Goal: Task Accomplishment & Management: Manage account settings

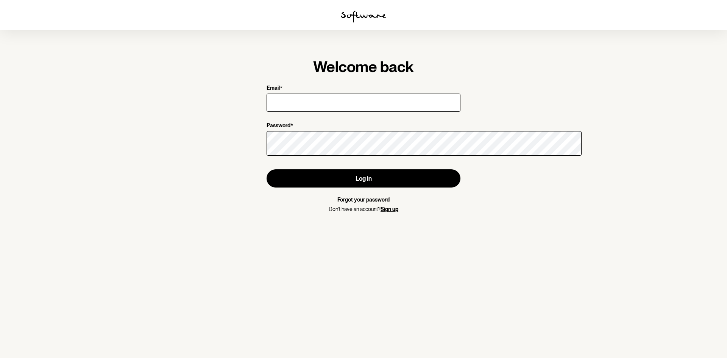
click at [276, 112] on input "Email *" at bounding box center [364, 103] width 194 height 18
type input "[PERSON_NAME][EMAIL_ADDRESS][PERSON_NAME][DOMAIN_NAME]"
click at [290, 130] on span "*" at bounding box center [291, 125] width 3 height 7
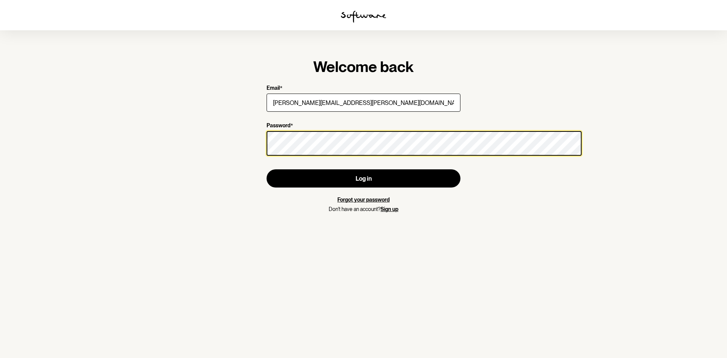
click at [267, 169] on button "Log in" at bounding box center [364, 178] width 194 height 18
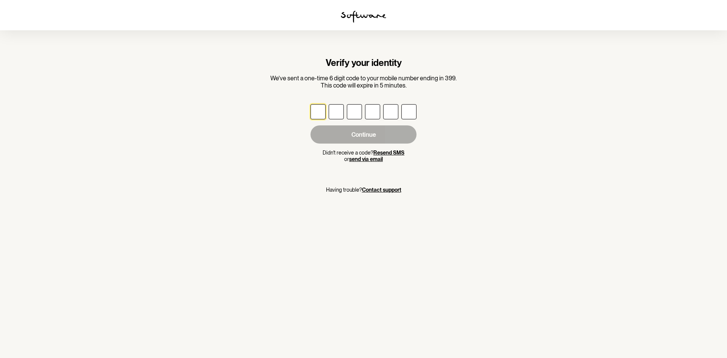
type input "5"
type input "7"
type input "1"
type input "0"
type input "3"
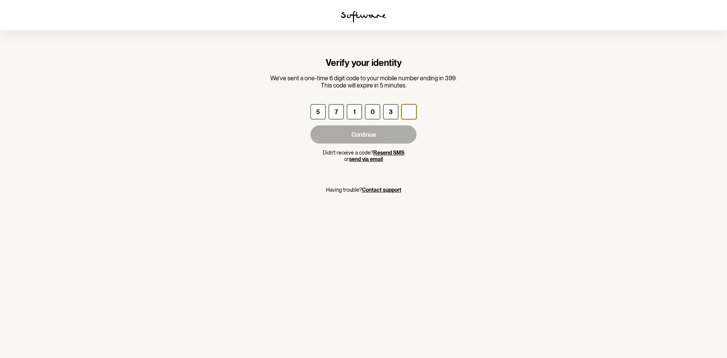
type input "8"
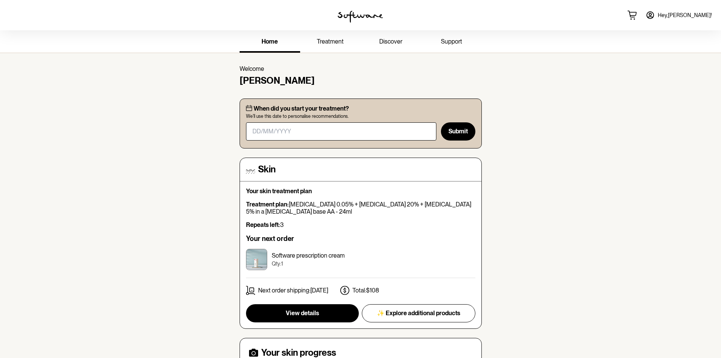
scroll to position [189, 0]
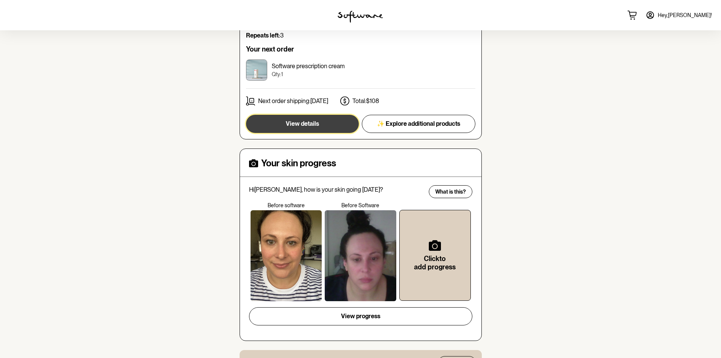
click at [314, 133] on button "View details" at bounding box center [302, 124] width 113 height 18
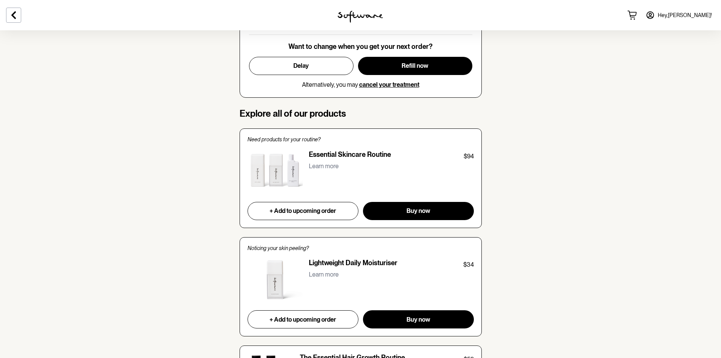
scroll to position [644, 0]
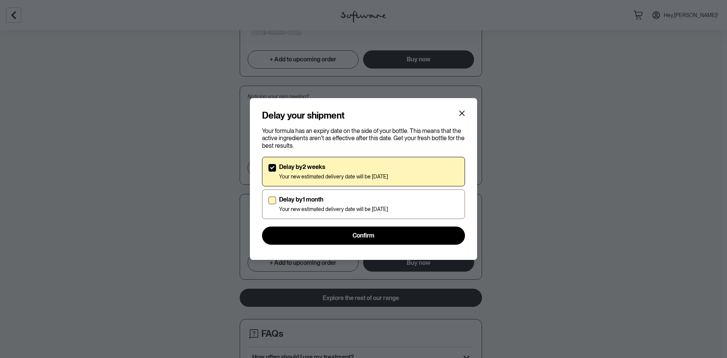
click at [330, 212] on p "Your new estimated delivery date will be [DATE]" at bounding box center [333, 209] width 109 height 6
click at [269, 204] on input "Delay by 1 month Your new estimated delivery date will be [DATE]" at bounding box center [268, 204] width 0 height 0
checkbox input "true"
checkbox input "false"
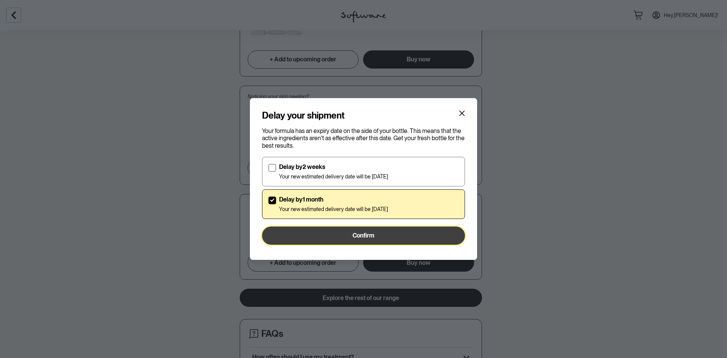
click at [340, 245] on button "Confirm" at bounding box center [363, 235] width 203 height 18
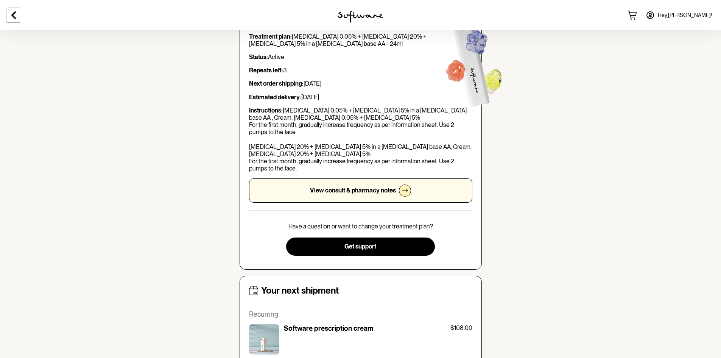
scroll to position [0, 0]
